Goal: Task Accomplishment & Management: Complete application form

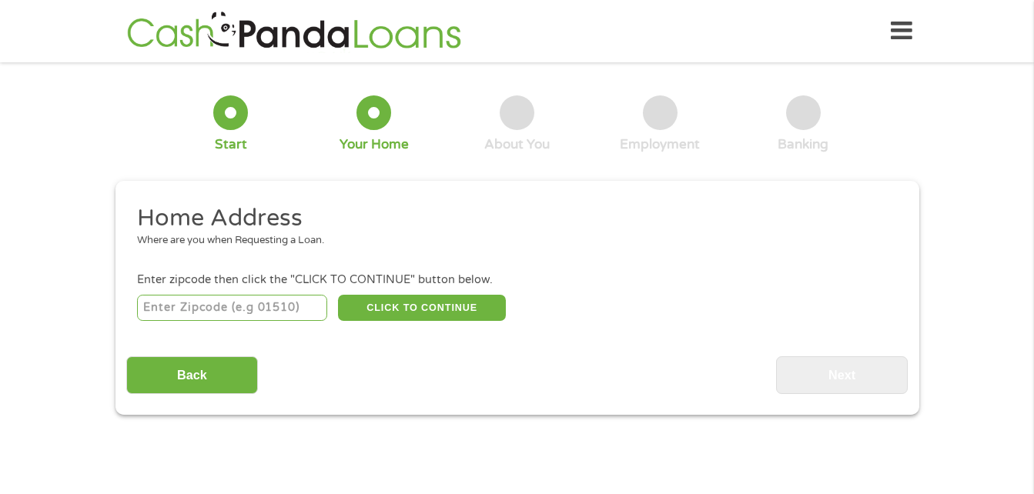
click at [282, 319] on input "number" at bounding box center [232, 308] width 190 height 26
type input "15314"
click at [439, 308] on button "CLICK TO CONTINUE" at bounding box center [422, 308] width 168 height 26
type input "15314"
type input "[GEOGRAPHIC_DATA]"
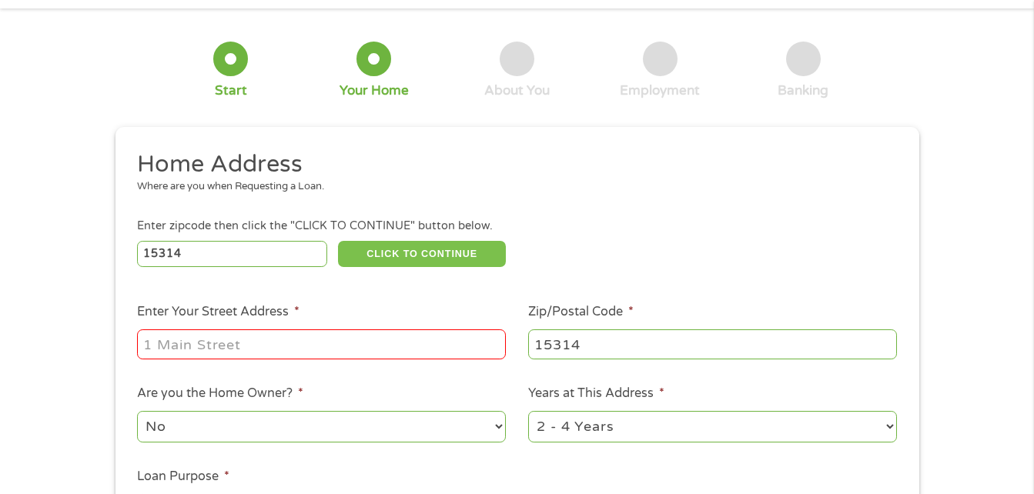
scroll to position [77, 0]
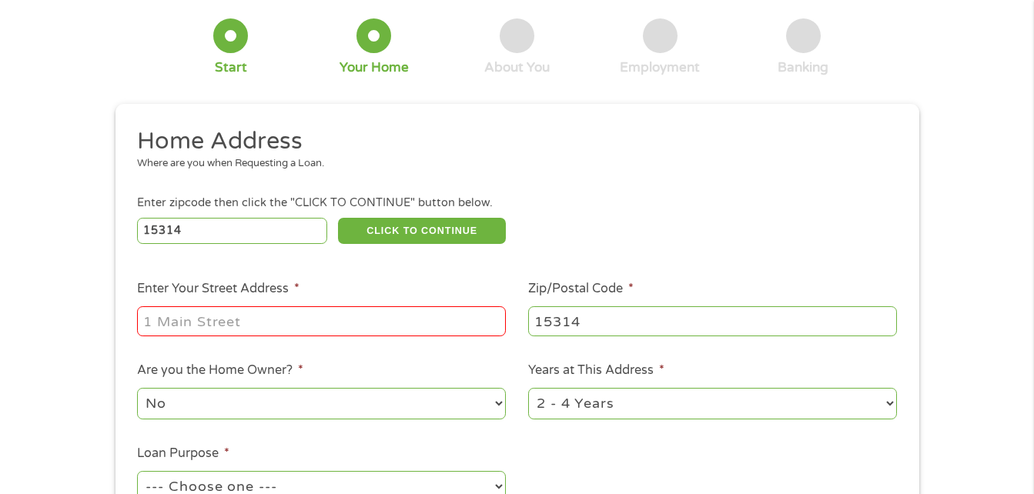
click at [384, 317] on input "Enter Your Street Address *" at bounding box center [321, 320] width 369 height 29
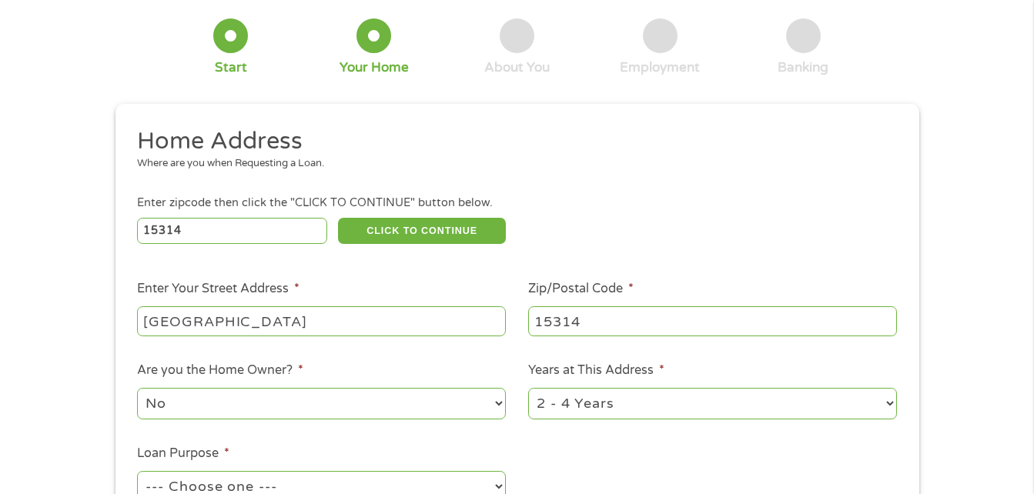
type input "[GEOGRAPHIC_DATA]"
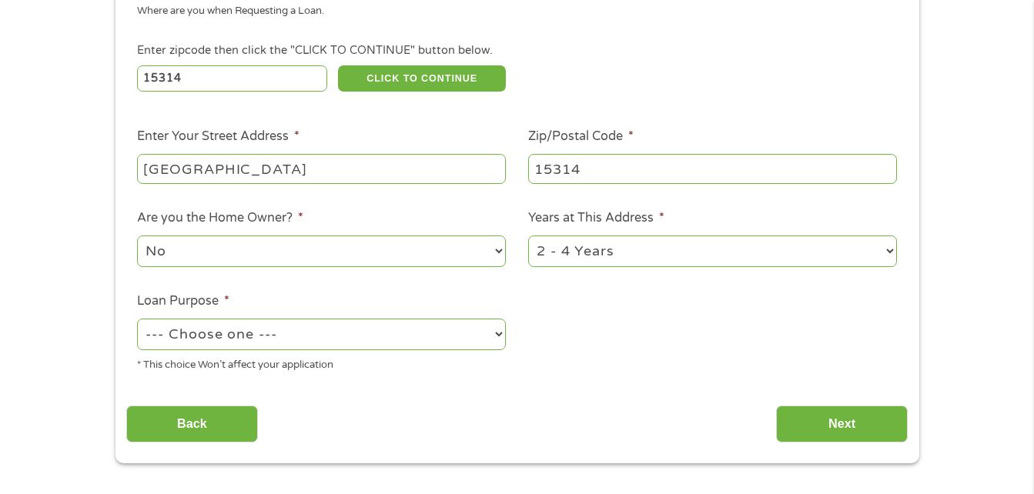
scroll to position [231, 0]
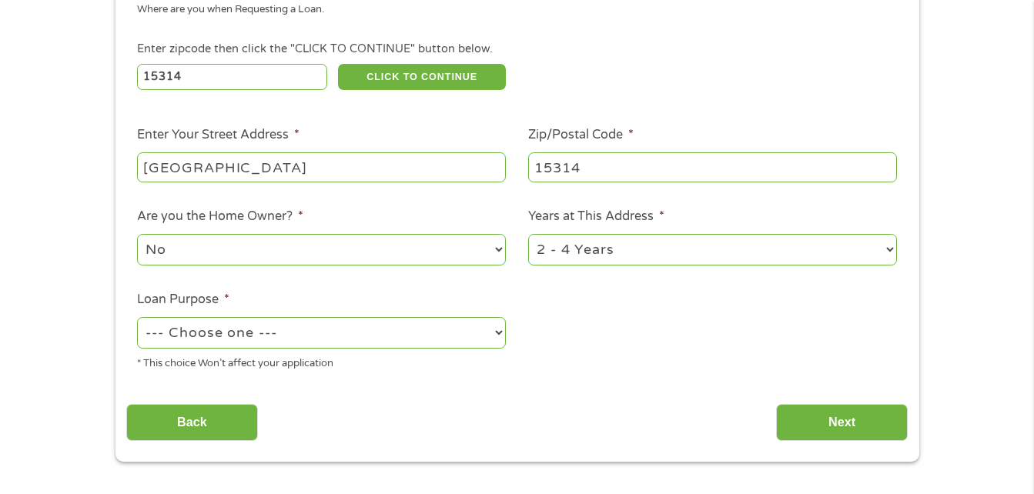
click at [681, 248] on select "1 Year or less 1 - 2 Years 2 - 4 Years Over 4 Years" at bounding box center [712, 250] width 369 height 32
select select "60months"
click at [528, 234] on select "1 Year or less 1 - 2 Years 2 - 4 Years Over 4 Years" at bounding box center [712, 250] width 369 height 32
click at [418, 246] on select "No Yes" at bounding box center [321, 250] width 369 height 32
select select "yes"
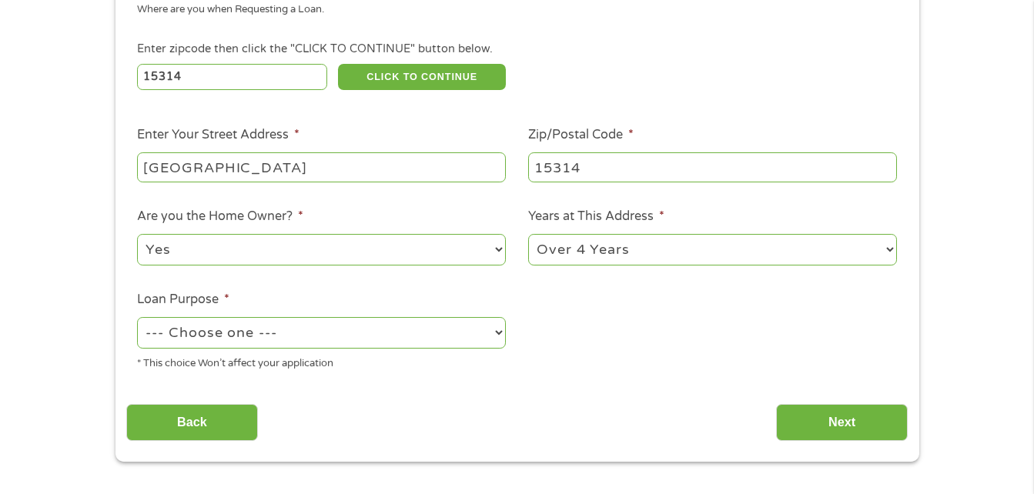
click at [137, 234] on select "No Yes" at bounding box center [321, 250] width 369 height 32
click at [467, 334] on select "--- Choose one --- Pay Bills Debt Consolidation Home Improvement Major Purchase…" at bounding box center [321, 333] width 369 height 32
select select "medicalexpenses"
click at [137, 317] on select "--- Choose one --- Pay Bills Debt Consolidation Home Improvement Major Purchase…" at bounding box center [321, 333] width 369 height 32
click at [812, 423] on input "Next" at bounding box center [842, 423] width 132 height 38
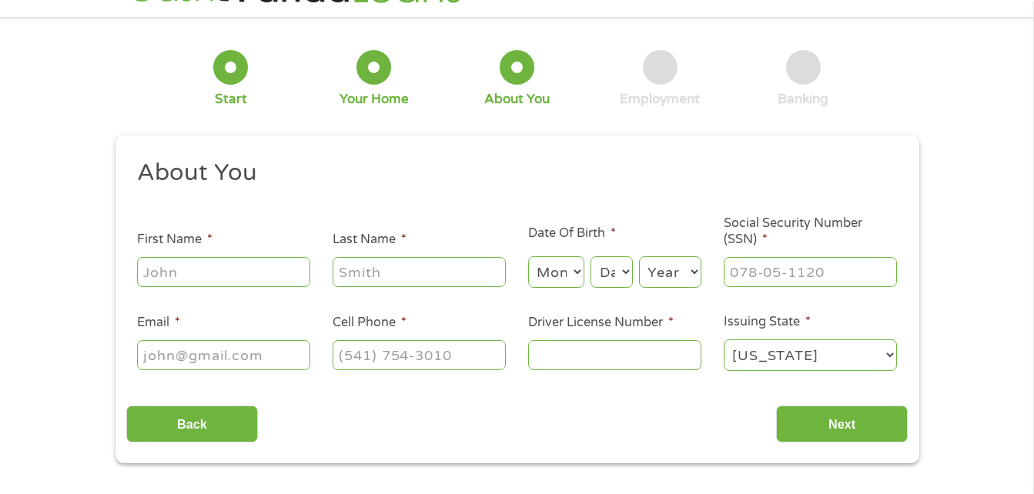
scroll to position [0, 0]
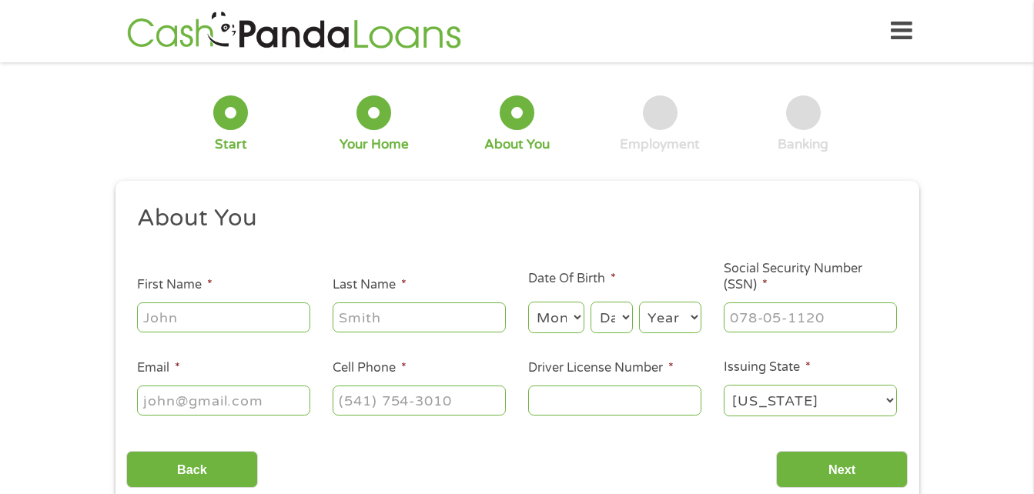
click at [292, 329] on input "First Name *" at bounding box center [223, 316] width 173 height 29
type input "[PERSON_NAME]"
type input "[EMAIL_ADDRESS][DOMAIN_NAME]"
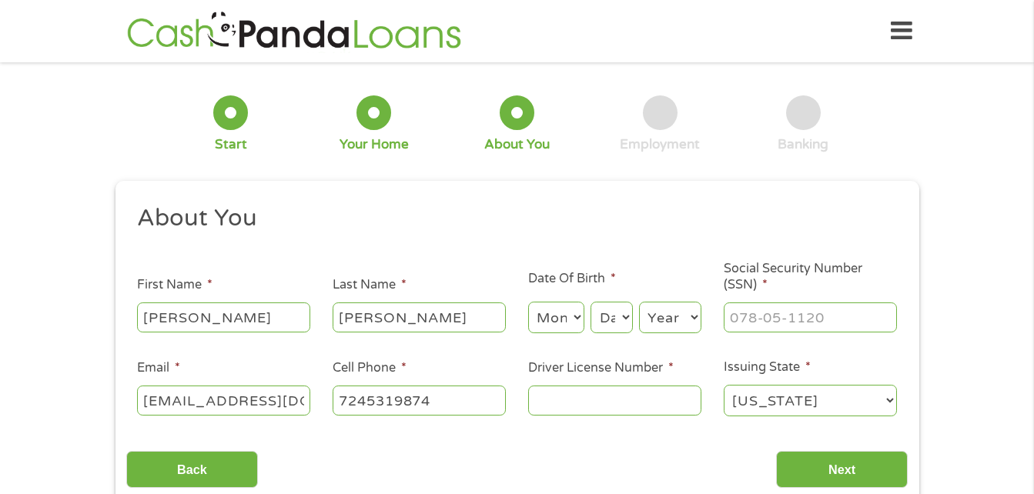
type input "[PHONE_NUMBER]"
click at [571, 323] on select "Month 1 2 3 4 5 6 7 8 9 10 11 12" at bounding box center [556, 318] width 56 height 32
select select "6"
click at [528, 302] on select "Month 1 2 3 4 5 6 7 8 9 10 11 12" at bounding box center [556, 318] width 56 height 32
click at [612, 316] on select "Day 1 2 3 4 5 6 7 8 9 10 11 12 13 14 15 16 17 18 19 20 21 22 23 24 25 26 27 28 …" at bounding box center [611, 318] width 42 height 32
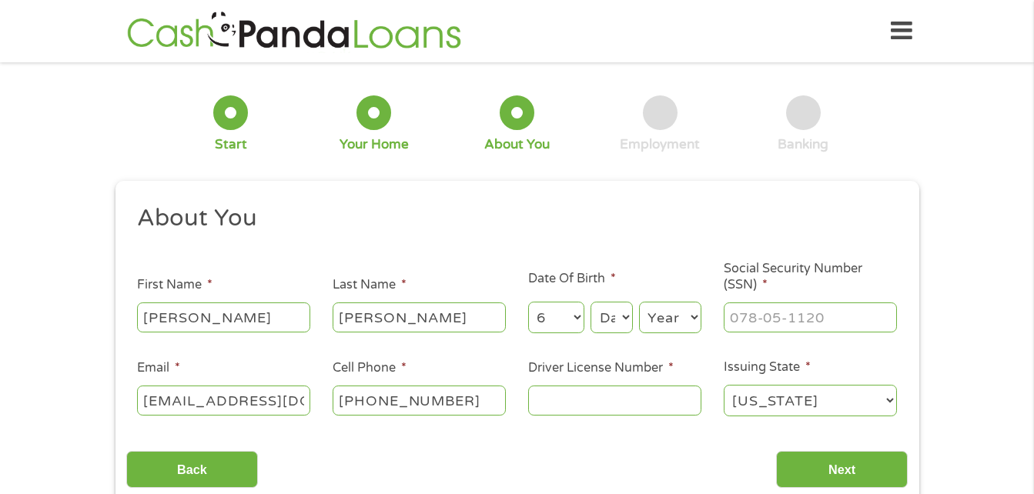
select select "28"
click at [590, 302] on select "Day 1 2 3 4 5 6 7 8 9 10 11 12 13 14 15 16 17 18 19 20 21 22 23 24 25 26 27 28 …" at bounding box center [611, 318] width 42 height 32
click at [693, 313] on select "Year [DATE] 2006 2005 2004 2003 2002 2001 2000 1999 1998 1997 1996 1995 1994 19…" at bounding box center [670, 318] width 62 height 32
select select "1984"
click at [639, 302] on select "Year [DATE] 2006 2005 2004 2003 2002 2001 2000 1999 1998 1997 1996 1995 1994 19…" at bounding box center [670, 318] width 62 height 32
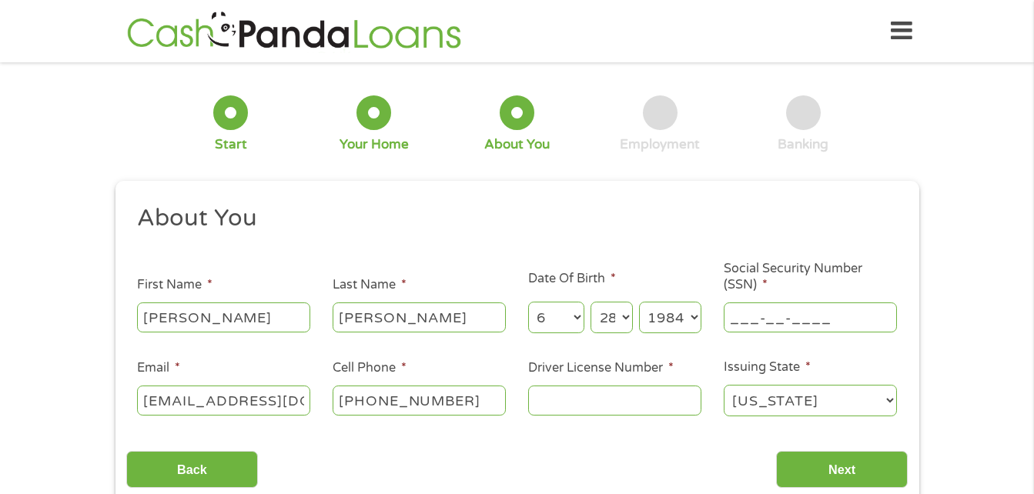
click at [788, 316] on input "___-__-____" at bounding box center [810, 316] width 173 height 29
drag, startPoint x: 849, startPoint y: 320, endPoint x: 623, endPoint y: 290, distance: 227.5
click at [623, 290] on ul "About You This field is hidden when viewing the form Title * --- Choose one ---…" at bounding box center [516, 316] width 781 height 227
type input "189-64-0063"
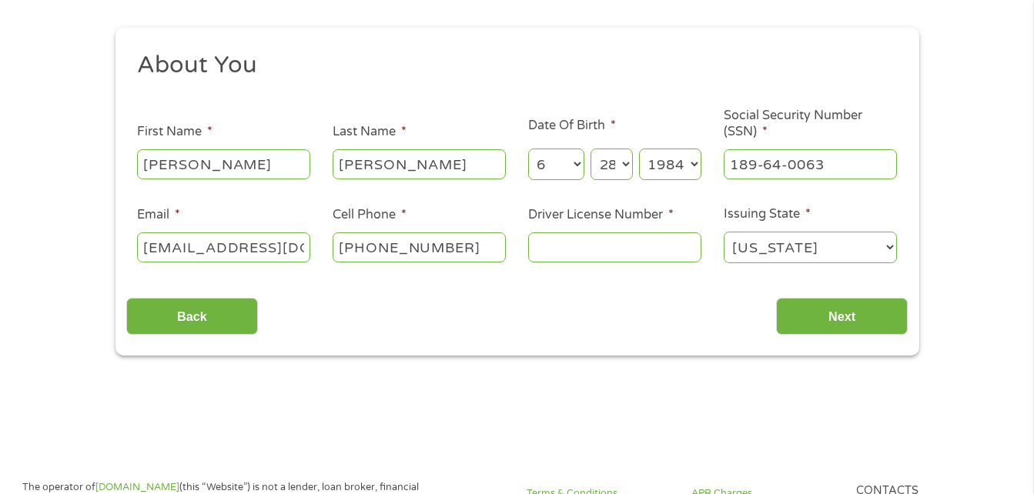
scroll to position [154, 0]
click at [621, 252] on input "Driver License Number *" at bounding box center [614, 246] width 173 height 29
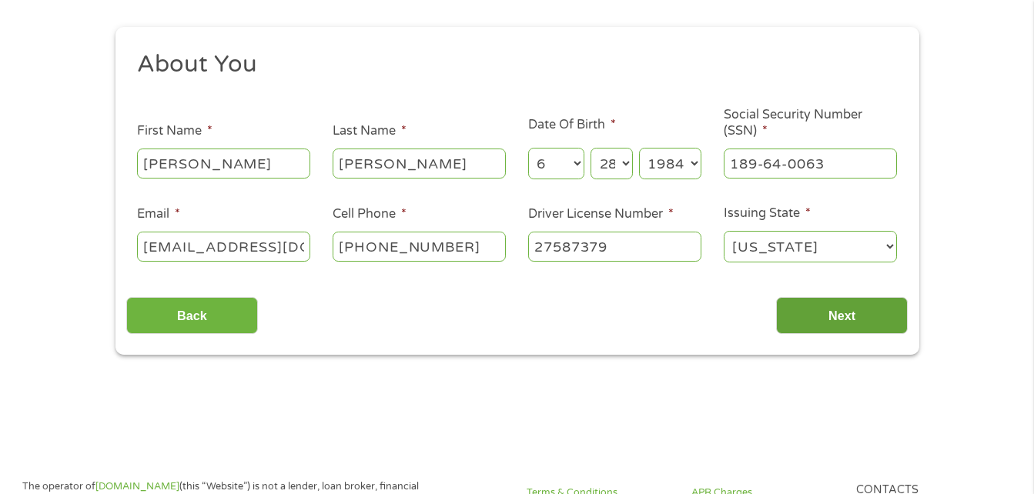
type input "27587379"
click at [804, 321] on input "Next" at bounding box center [842, 316] width 132 height 38
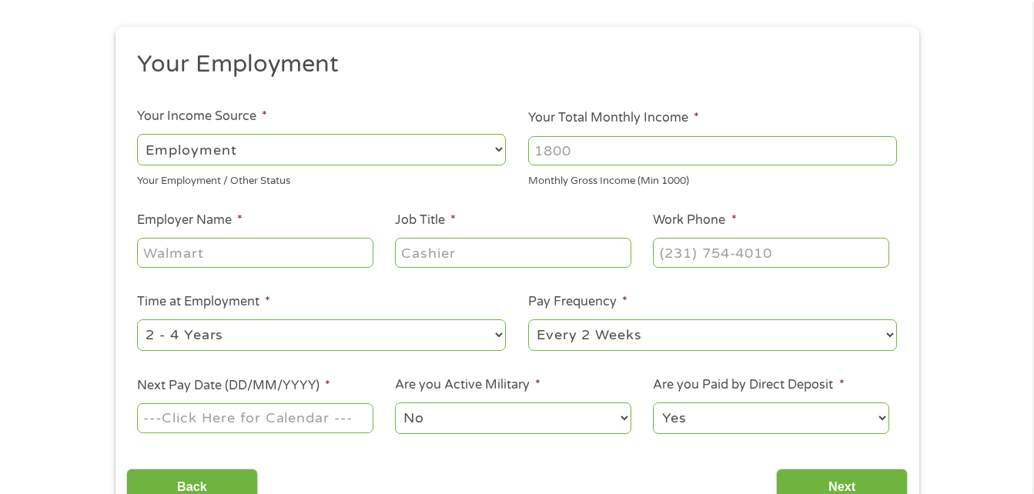
scroll to position [0, 0]
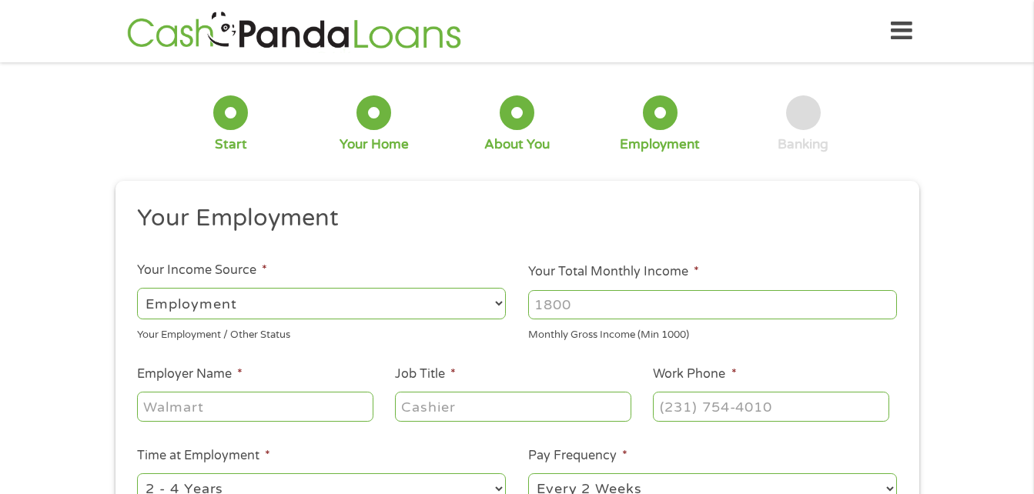
click at [394, 310] on select "--- Choose one --- Employment [DEMOGRAPHIC_DATA] Benefits" at bounding box center [321, 304] width 369 height 32
click at [137, 288] on select "--- Choose one --- Employment [DEMOGRAPHIC_DATA] Benefits" at bounding box center [321, 304] width 369 height 32
click at [662, 306] on input "Your Total Monthly Income *" at bounding box center [712, 304] width 369 height 29
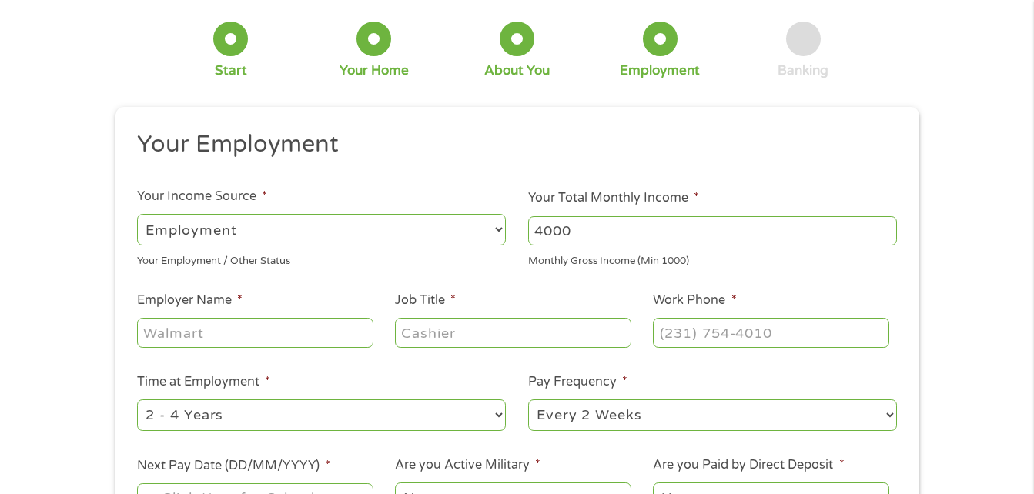
scroll to position [154, 0]
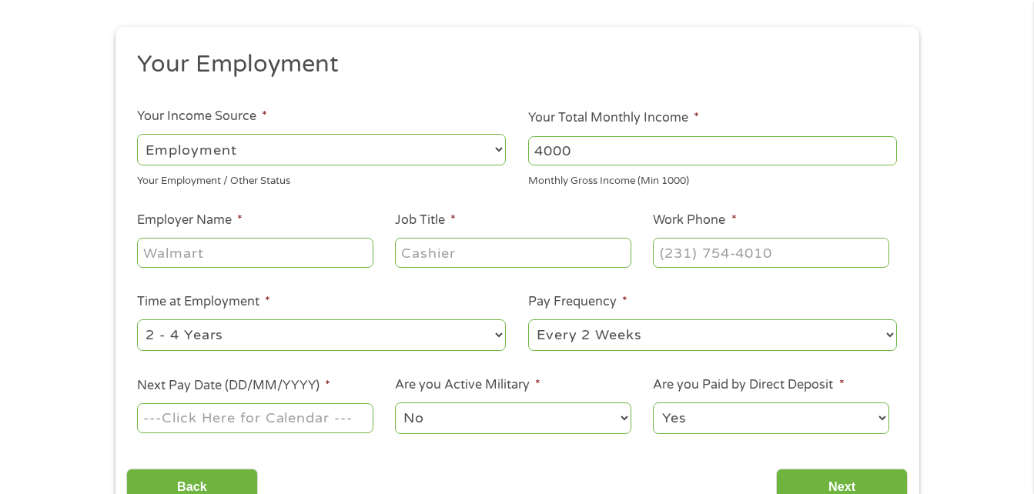
type input "4000"
click at [199, 258] on input "Employer Name *" at bounding box center [255, 252] width 236 height 29
type input "[PERSON_NAME]"
click at [421, 259] on input "Job Title *" at bounding box center [513, 252] width 236 height 29
type input "assistant manager"
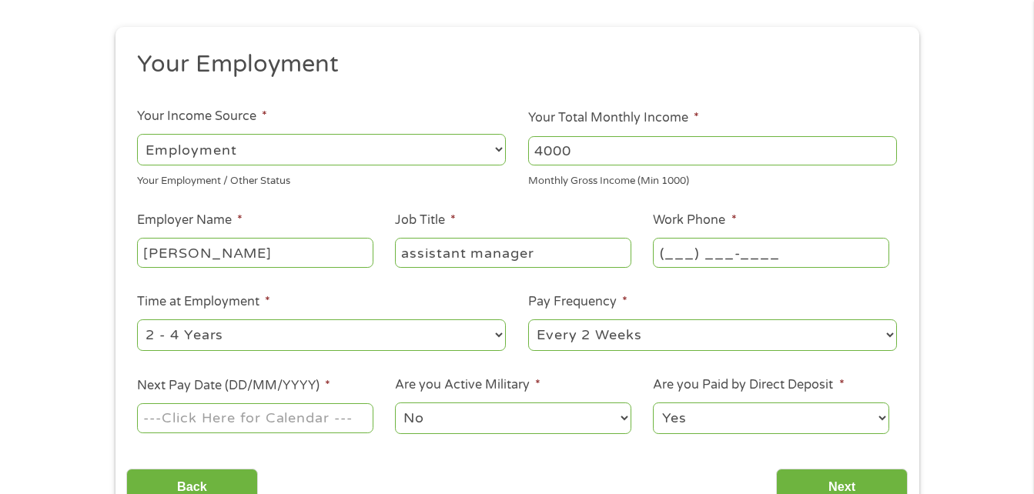
click at [703, 248] on input "(___) ___-____" at bounding box center [771, 252] width 236 height 29
type input "[PHONE_NUMBER]"
click at [453, 342] on select "--- Choose one --- 1 Year or less 1 - 2 Years 2 - 4 Years Over 4 Years" at bounding box center [321, 335] width 369 height 32
select select "60months"
click at [137, 319] on select "--- Choose one --- 1 Year or less 1 - 2 Years 2 - 4 Years Over 4 Years" at bounding box center [321, 335] width 369 height 32
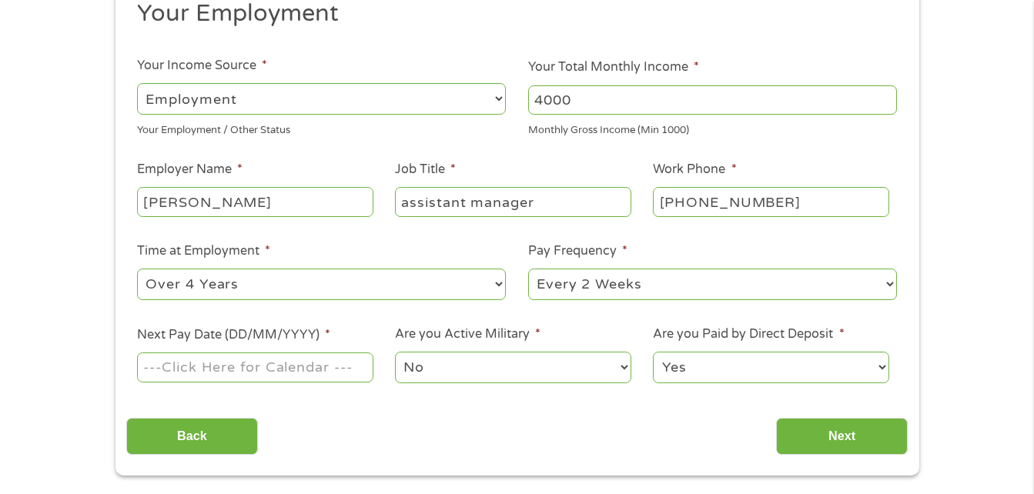
scroll to position [231, 0]
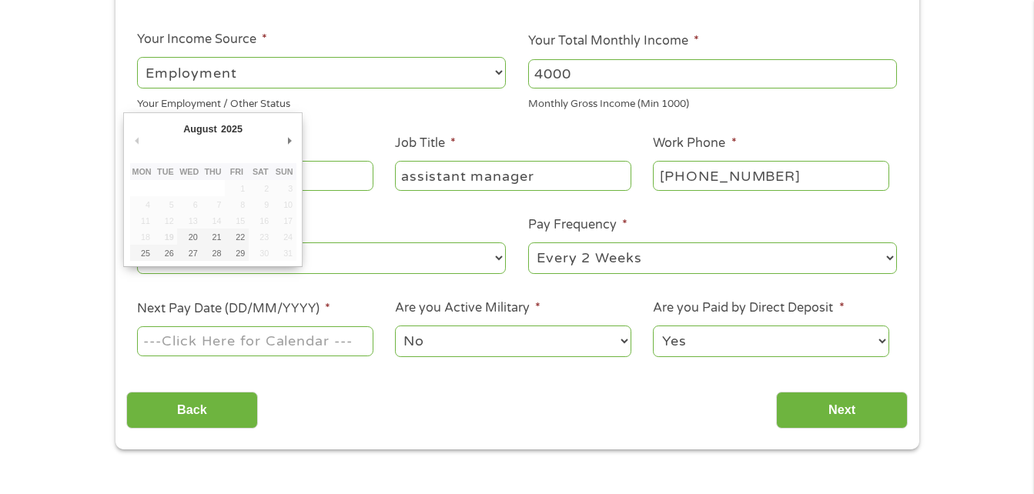
click at [271, 355] on input "Next Pay Date (DD/MM/YYYY) *" at bounding box center [255, 340] width 236 height 29
type input "[DATE]"
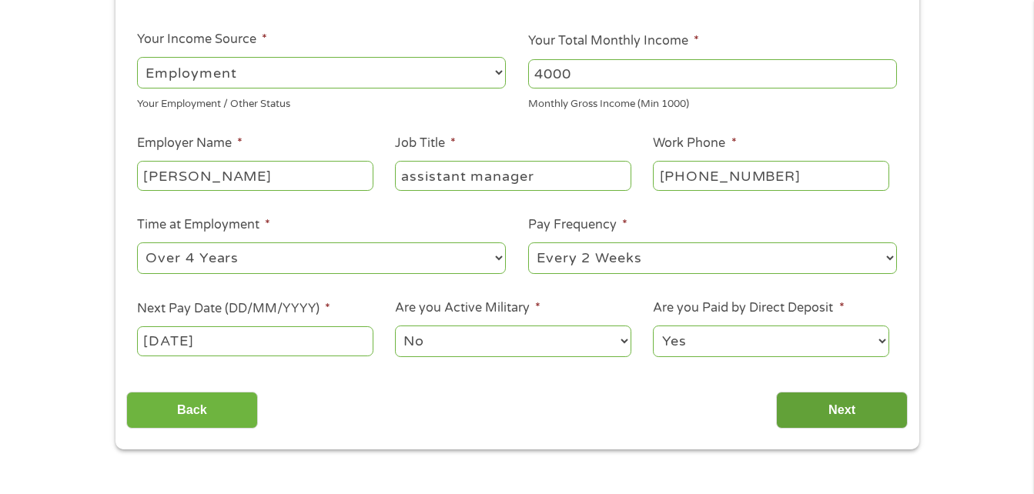
click at [819, 411] on input "Next" at bounding box center [842, 411] width 132 height 38
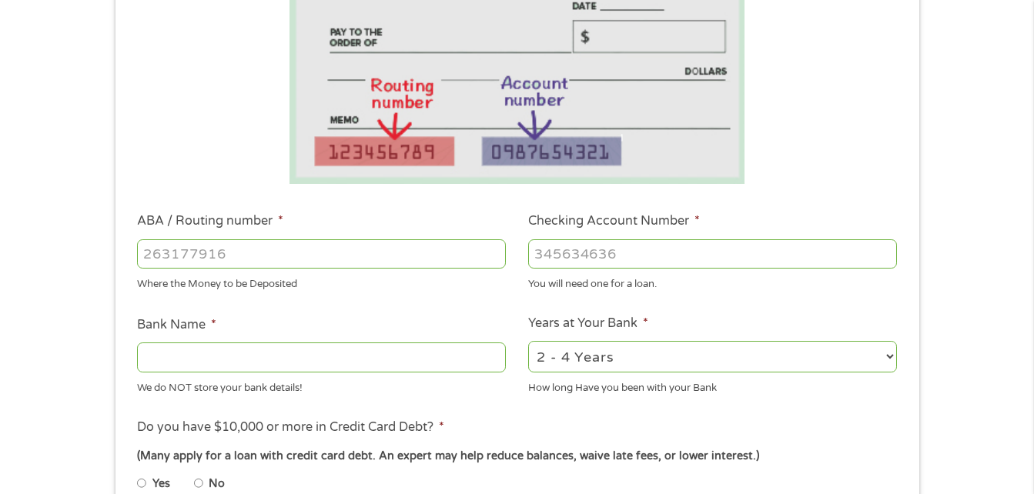
scroll to position [308, 0]
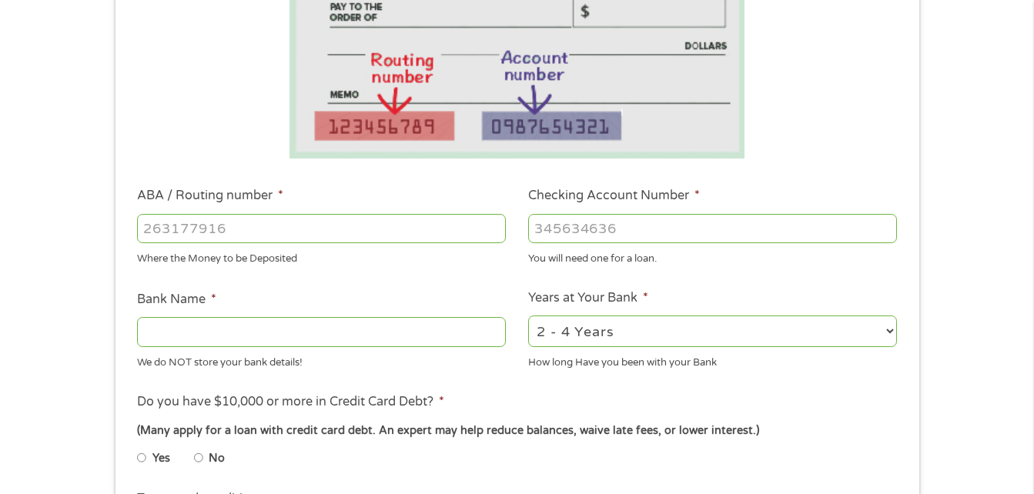
click at [595, 228] on input "Checking Account Number *" at bounding box center [712, 228] width 369 height 29
type input "0032067746"
click at [436, 240] on input "ABA / Routing number *" at bounding box center [321, 228] width 369 height 29
type input "24337310"
click at [414, 343] on input "Bank Name *" at bounding box center [321, 331] width 369 height 29
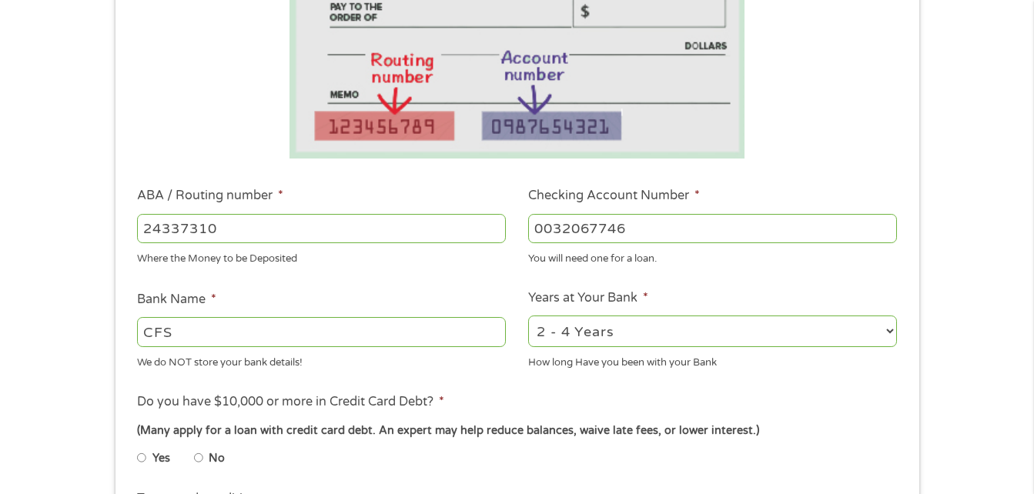
type input "CFS"
click at [839, 335] on select "2 - 4 Years 6 - 12 Months 1 - 2 Years Over 4 Years" at bounding box center [712, 332] width 369 height 32
select select "60months"
click at [528, 316] on select "2 - 4 Years 6 - 12 Months 1 - 2 Years Over 4 Years" at bounding box center [712, 332] width 369 height 32
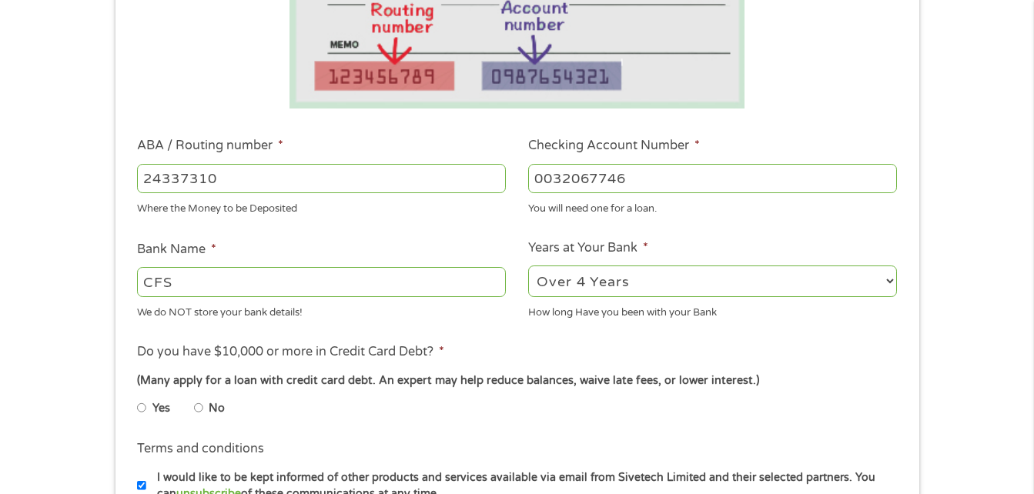
scroll to position [385, 0]
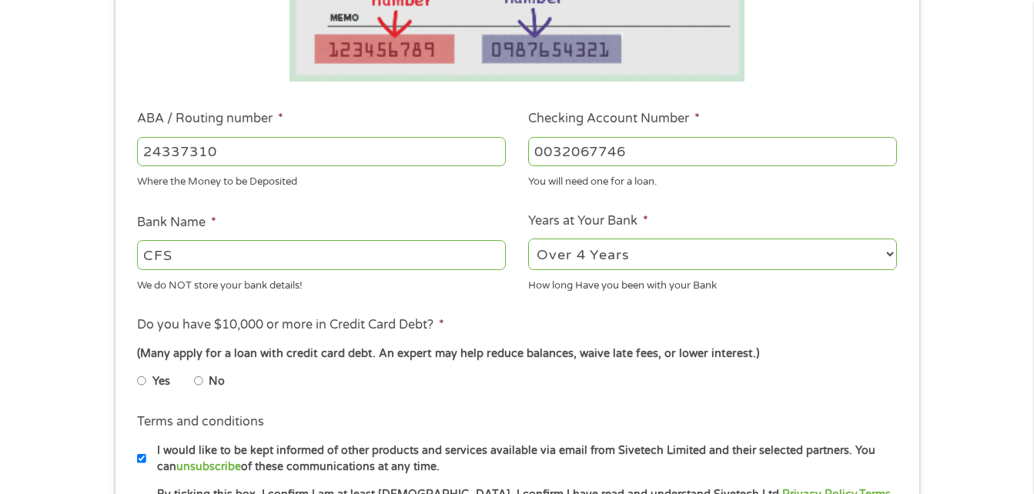
click at [201, 376] on input "No" at bounding box center [198, 381] width 9 height 25
radio input "true"
drag, startPoint x: 245, startPoint y: 152, endPoint x: 191, endPoint y: 168, distance: 56.3
click at [191, 168] on div "24337310" at bounding box center [321, 151] width 369 height 35
type input "24337"
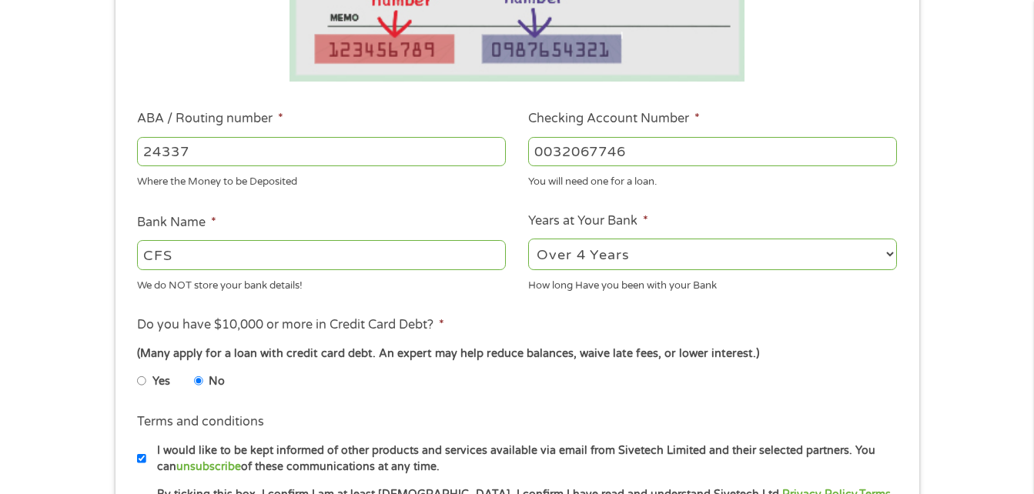
drag, startPoint x: 206, startPoint y: 149, endPoint x: 116, endPoint y: 175, distance: 92.8
click at [117, 175] on div "This field is hidden when viewing the form gclid EAIaIQobChMInZ6k0OSXjwMVvEtHAR…" at bounding box center [517, 230] width 804 height 869
type input "243373170"
type input "CFSBANK"
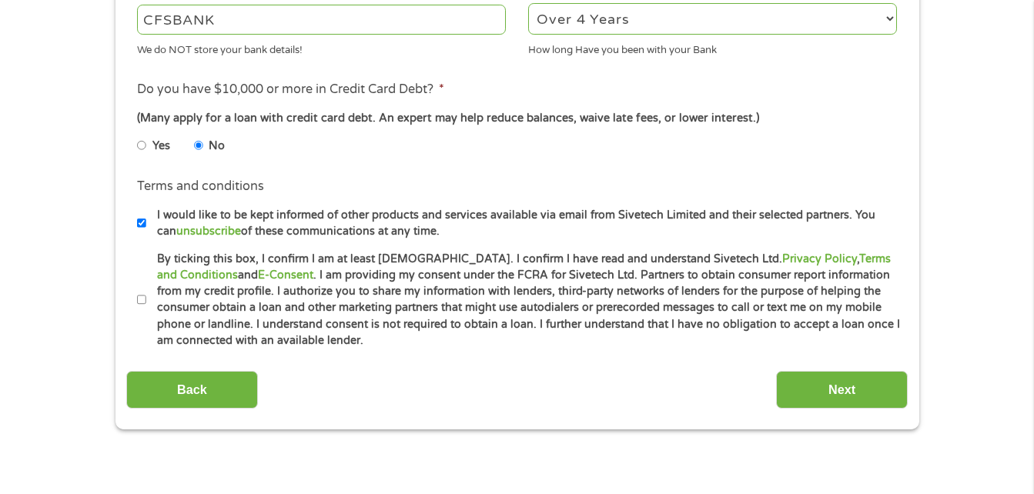
scroll to position [693, 0]
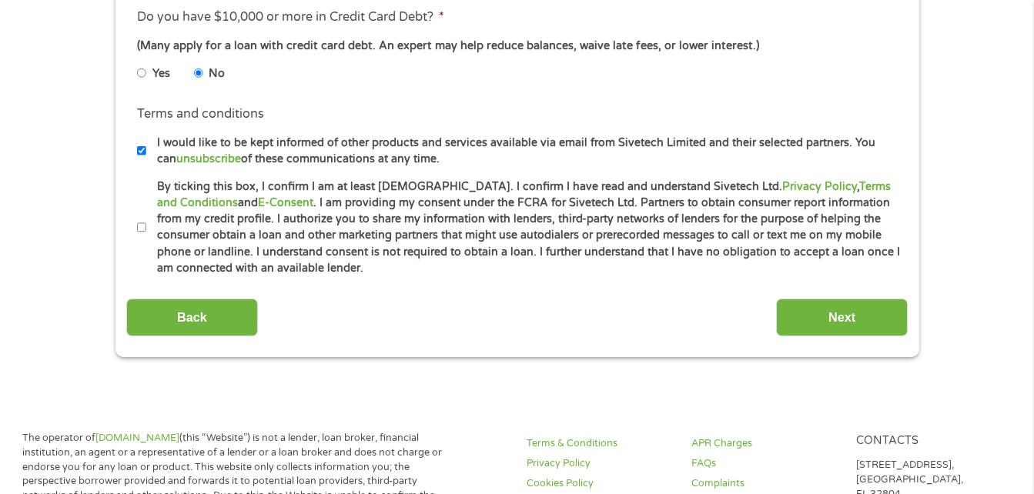
type input "243373170"
click at [142, 226] on input "By ticking this box, I confirm I am at least [DEMOGRAPHIC_DATA]. I confirm I ha…" at bounding box center [141, 228] width 9 height 25
checkbox input "true"
click at [841, 319] on input "Next" at bounding box center [842, 318] width 132 height 38
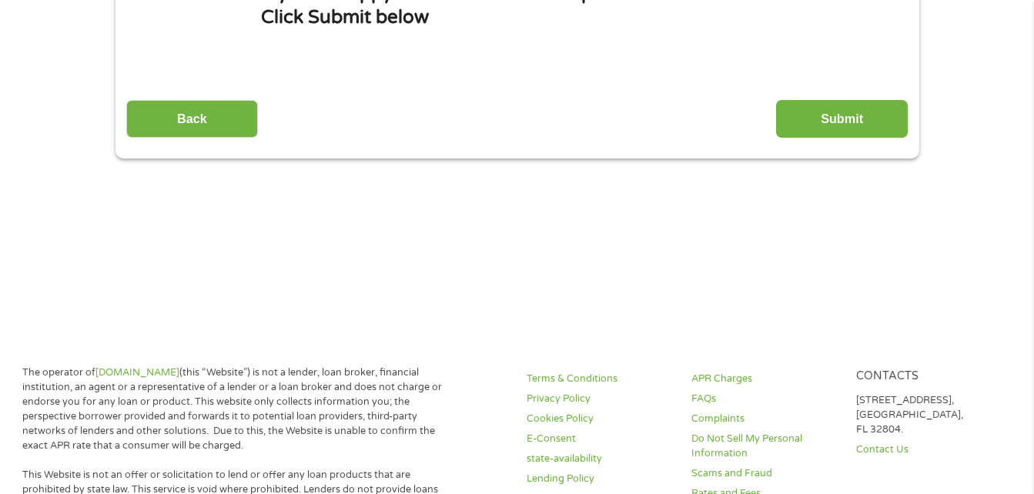
scroll to position [0, 0]
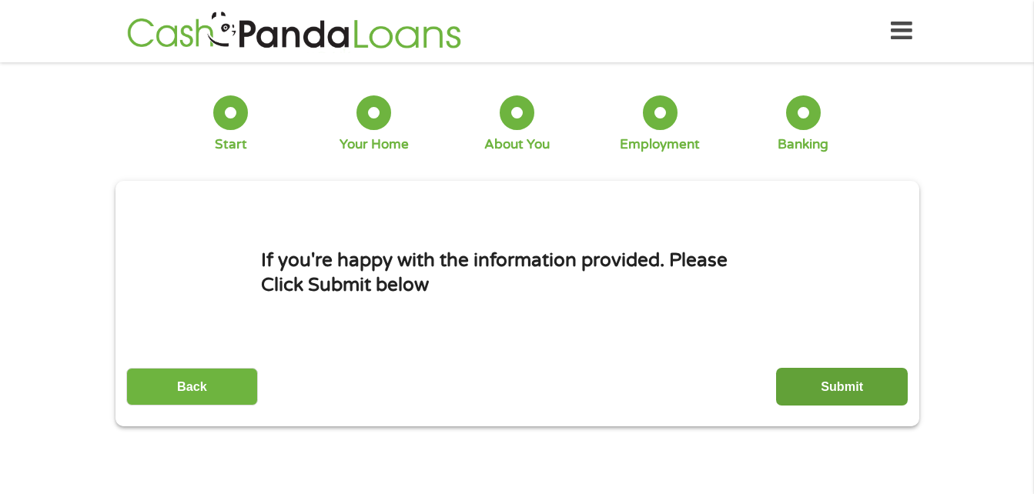
click at [840, 381] on input "Submit" at bounding box center [842, 387] width 132 height 38
